Goal: Information Seeking & Learning: Check status

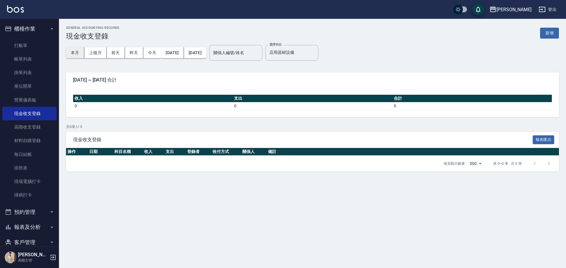
click at [72, 54] on button "本月" at bounding box center [75, 52] width 18 height 11
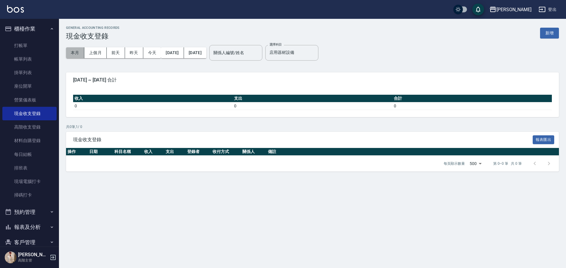
click at [72, 54] on button "本月" at bounding box center [75, 52] width 18 height 11
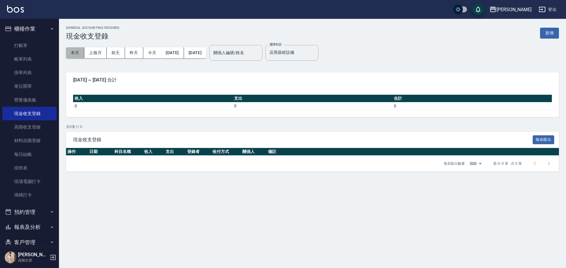
click at [70, 52] on button "本月" at bounding box center [75, 52] width 18 height 11
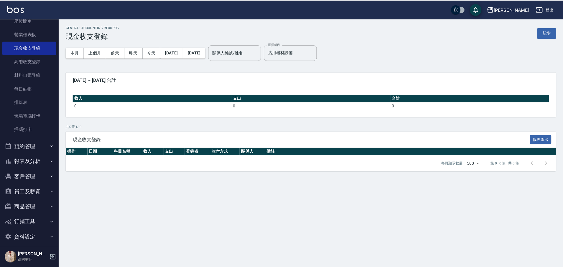
scroll to position [71, 0]
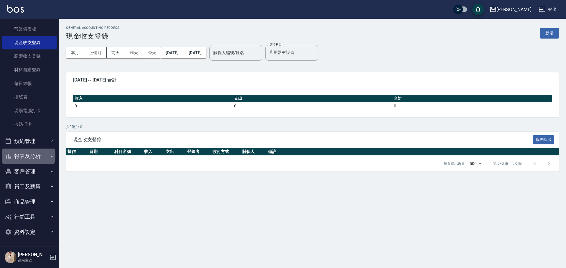
click at [28, 156] on button "報表及分析" at bounding box center [29, 156] width 54 height 15
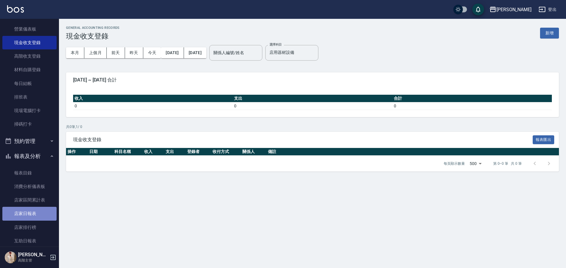
click at [40, 209] on link "店家日報表" at bounding box center [29, 214] width 54 height 14
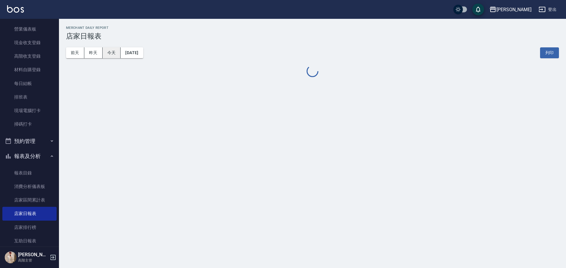
click at [117, 55] on button "今天" at bounding box center [112, 52] width 18 height 11
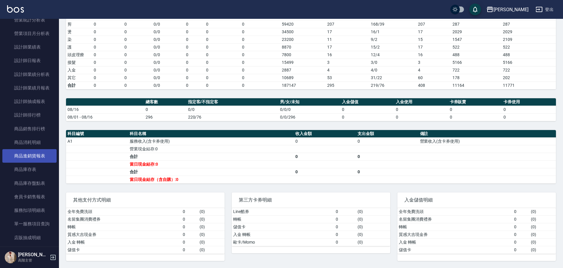
scroll to position [395, 0]
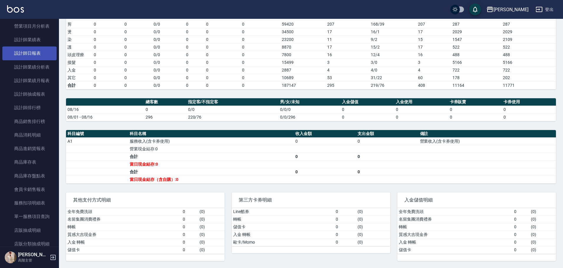
click at [45, 54] on link "設計師日報表" at bounding box center [29, 54] width 54 height 14
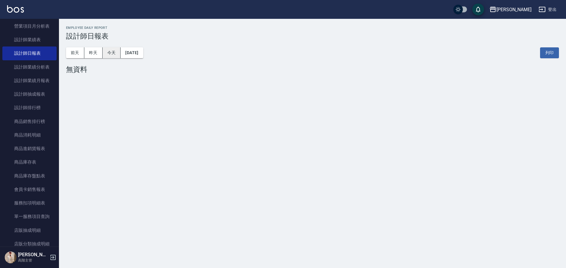
click at [113, 52] on button "今天" at bounding box center [112, 52] width 18 height 11
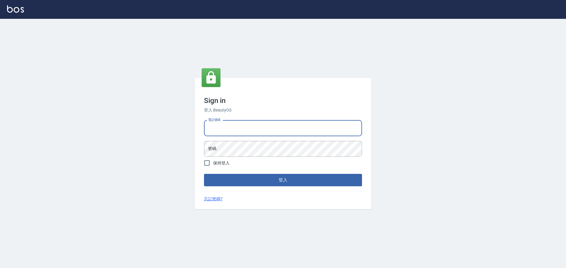
click at [238, 133] on input "電話號碼" at bounding box center [283, 128] width 158 height 16
type input "09891899770717"
click at [204, 174] on button "登入" at bounding box center [283, 180] width 158 height 12
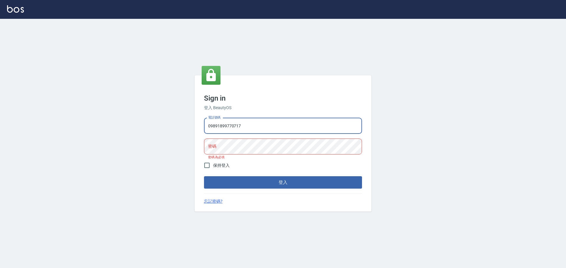
drag, startPoint x: 271, startPoint y: 128, endPoint x: 114, endPoint y: 105, distance: 158.0
click at [108, 112] on div "Sign in 登入 BeautyOS 電話號碼 09891899770717 電話號碼 密碼 密碼 密碼為必填 保持登入 登入 忘記密碼?" at bounding box center [283, 144] width 566 height 250
